Goal: Navigation & Orientation: Go to known website

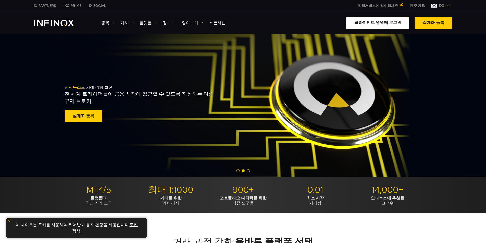
click at [371, 23] on link "클라이언트 영역에 로그인" at bounding box center [377, 23] width 63 height 13
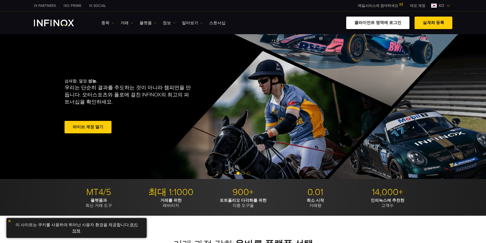
click at [382, 21] on link "클라이언트 영역에 로그인" at bounding box center [377, 23] width 63 height 13
